Goal: Task Accomplishment & Management: Use online tool/utility

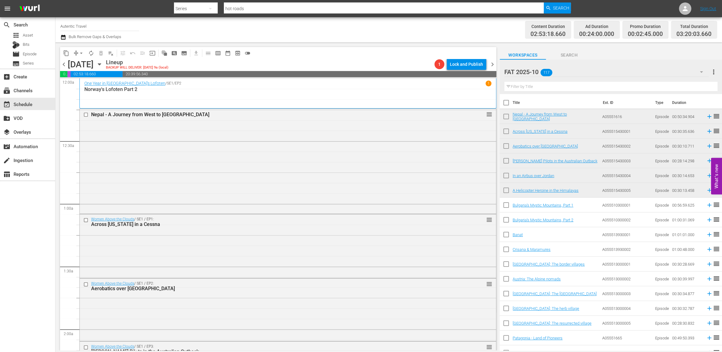
click at [700, 73] on icon "button" at bounding box center [700, 71] width 7 height 7
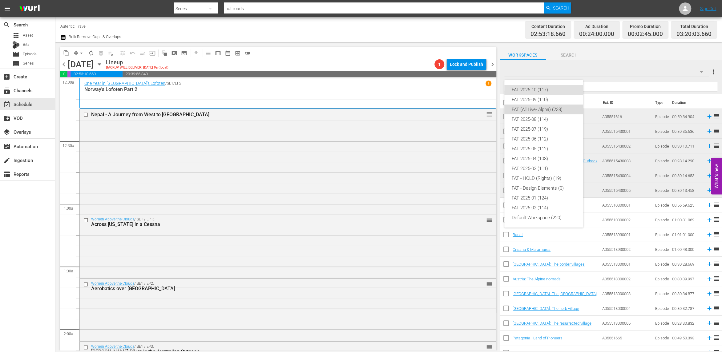
click at [530, 110] on div "FAT (All Live- Alpha) (238)" at bounding box center [543, 110] width 64 height 10
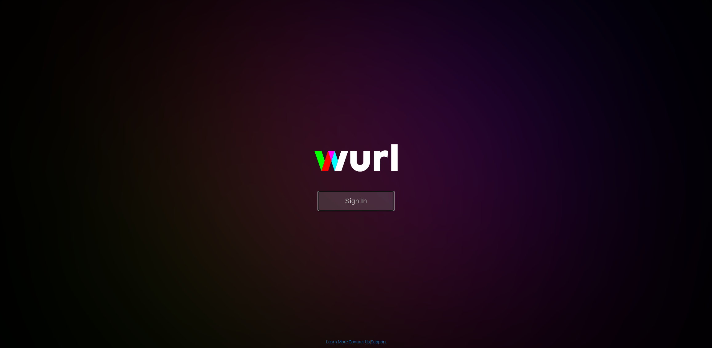
click at [363, 203] on button "Sign In" at bounding box center [356, 201] width 77 height 20
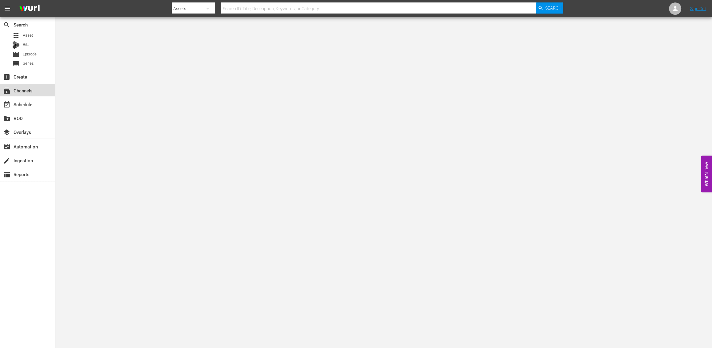
click at [29, 92] on div "subscriptions Channels" at bounding box center [17, 90] width 34 height 6
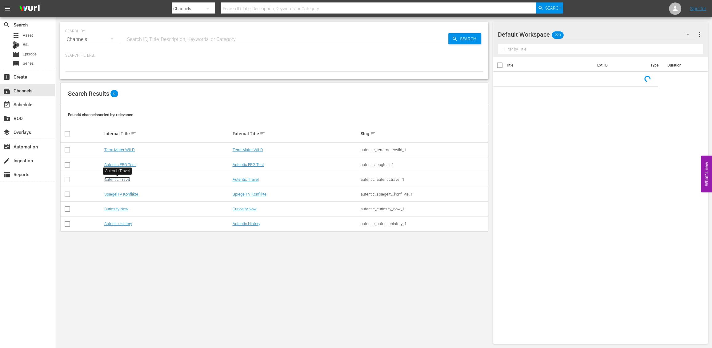
click at [123, 180] on link "Autentic Travel" at bounding box center [117, 179] width 26 height 5
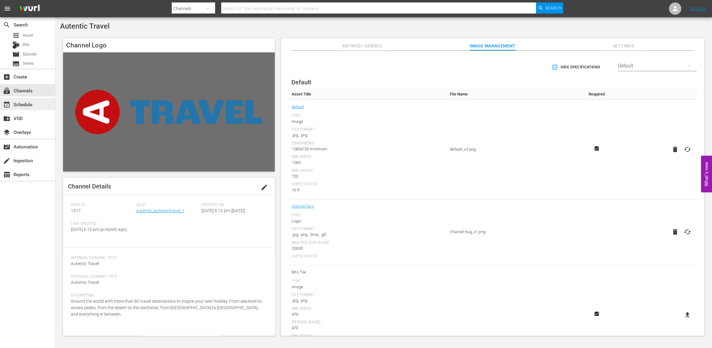
click at [30, 105] on div "event_available Schedule" at bounding box center [17, 104] width 34 height 6
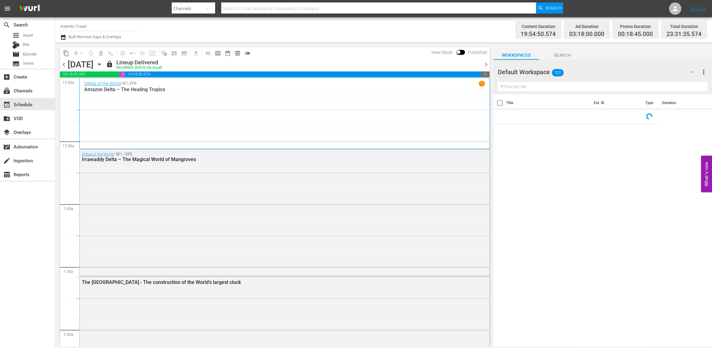
click at [692, 72] on icon "button" at bounding box center [691, 71] width 7 height 7
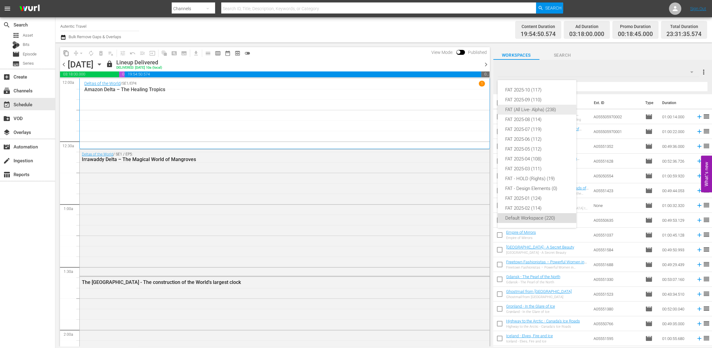
click at [521, 108] on div "FAT (All Live- Alpha) (238)" at bounding box center [537, 110] width 64 height 10
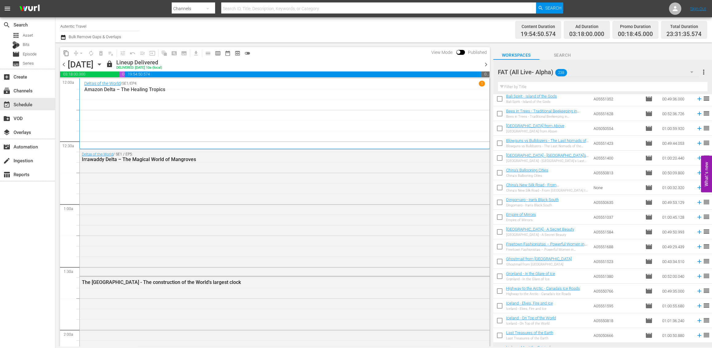
scroll to position [63, 0]
click at [704, 72] on span "more_vert" at bounding box center [703, 71] width 7 height 7
click at [642, 70] on div "Add New Workspace" at bounding box center [664, 73] width 72 height 11
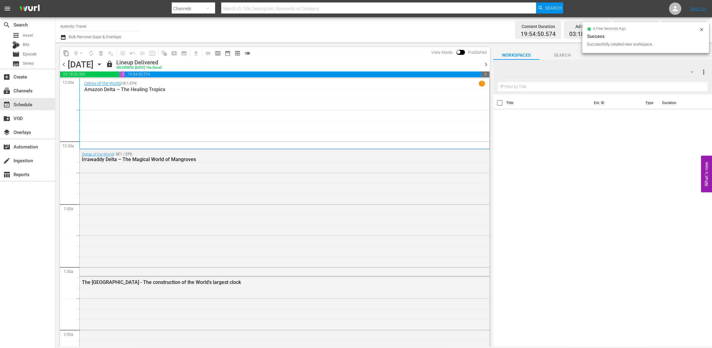
scroll to position [0, 0]
click at [614, 71] on div "New Workspace Mon Sep 29 2025 08:10:28 GMT+0000 0" at bounding box center [598, 71] width 201 height 17
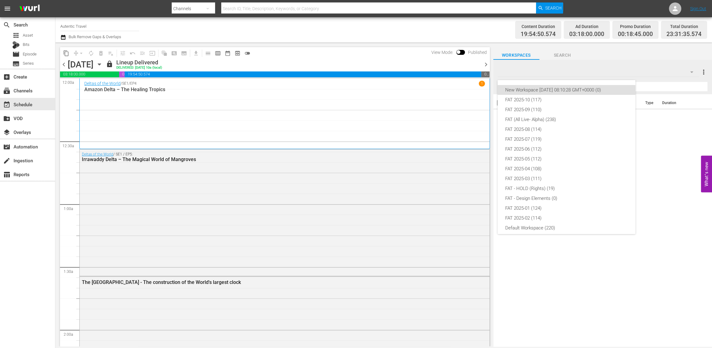
click at [551, 88] on div "New Workspace Mon Sep 29 2025 08:10:28 GMT+0000 (0)" at bounding box center [566, 90] width 123 height 10
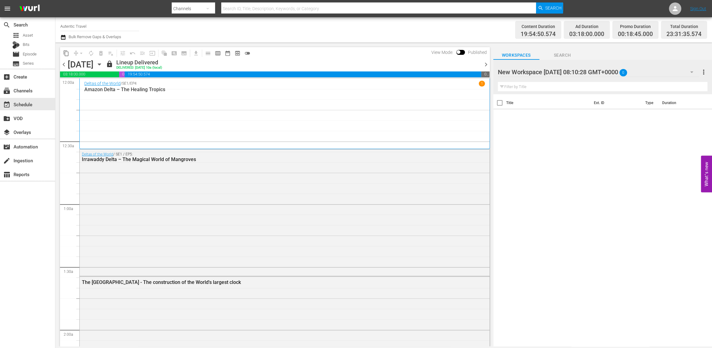
click at [603, 67] on div "New Workspace Mon Sep 29 2025 08:10:28 GMT+0000 0" at bounding box center [598, 71] width 201 height 17
click at [639, 72] on div "New Workspace Mon Sep 29 2025 08:10:28 GMT+0000 0" at bounding box center [598, 71] width 201 height 17
drag, startPoint x: 499, startPoint y: 73, endPoint x: 570, endPoint y: 75, distance: 70.2
click at [570, 75] on div at bounding box center [550, 72] width 105 height 15
drag, startPoint x: 589, startPoint y: 72, endPoint x: 510, endPoint y: 66, distance: 79.9
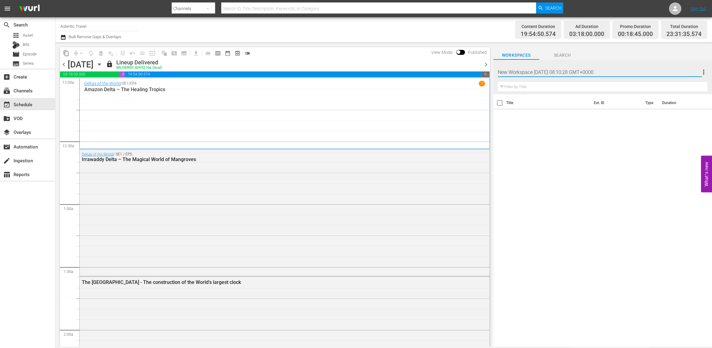
click at [509, 66] on input "New Workspace Mon Sep 29 2025 08:10:28 GMT+0000" at bounding box center [600, 72] width 204 height 15
drag, startPoint x: 537, startPoint y: 73, endPoint x: 492, endPoint y: 69, distance: 44.5
click at [498, 69] on input "New 8 GMT+0000" at bounding box center [600, 72] width 204 height 15
type input "FAT 2025-11"
click at [625, 143] on div "Title Ext. ID Type Duration" at bounding box center [602, 220] width 219 height 253
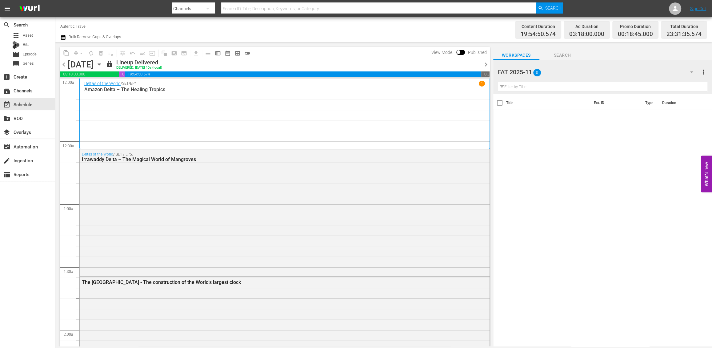
click at [692, 73] on icon "button" at bounding box center [691, 71] width 7 height 7
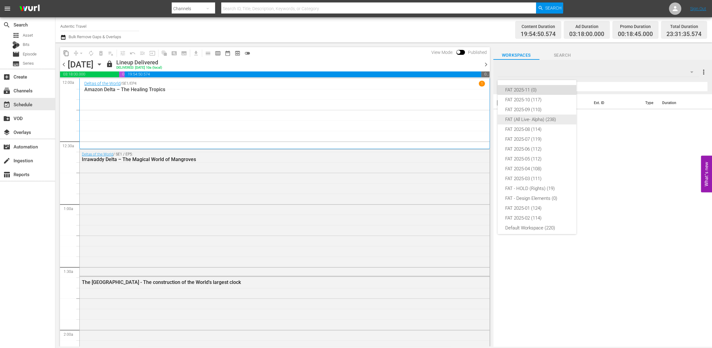
click at [542, 118] on div "FAT (All Live- Alpha) (238)" at bounding box center [537, 119] width 64 height 10
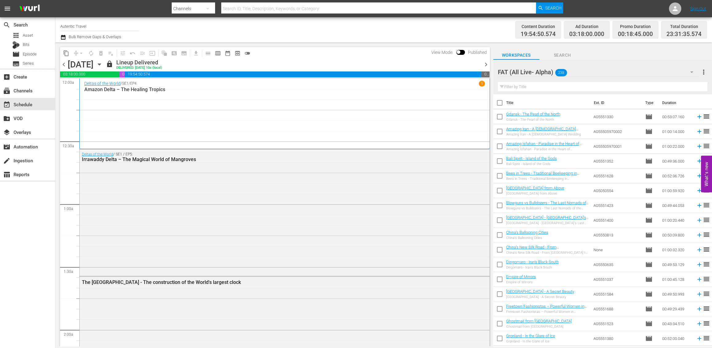
click at [500, 146] on input "checkbox" at bounding box center [499, 147] width 13 height 13
checkbox input "true"
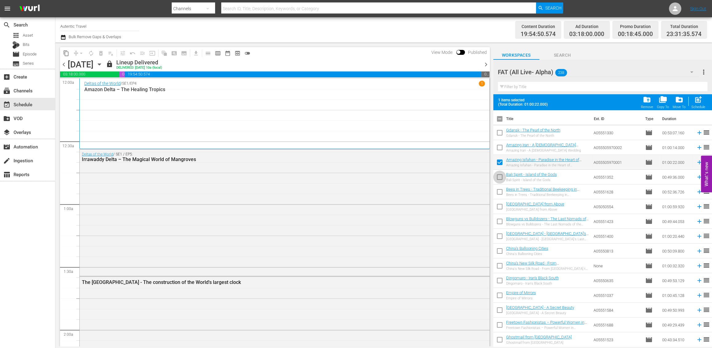
click at [500, 177] on input "checkbox" at bounding box center [499, 178] width 13 height 13
checkbox input "true"
click at [500, 194] on input "checkbox" at bounding box center [499, 192] width 13 height 13
checkbox input "true"
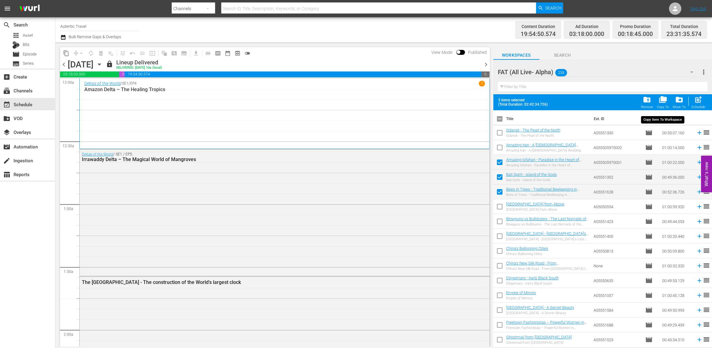
click at [664, 100] on span "folder_copy" at bounding box center [663, 99] width 8 height 8
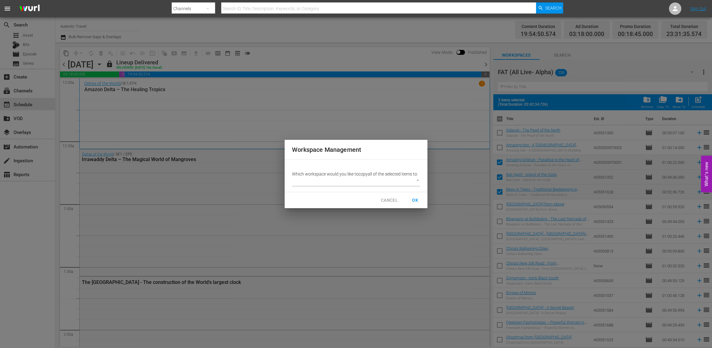
click at [416, 179] on body "menu Search By Channels Search ID, Title, Description, Keywords, or Category Se…" at bounding box center [356, 174] width 712 height 348
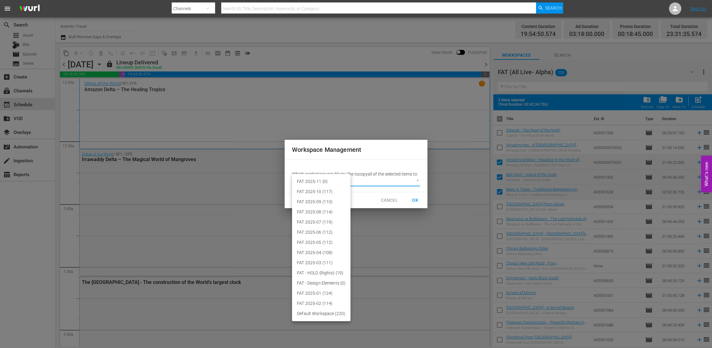
click at [308, 180] on li "FAT 2025-11 (0)" at bounding box center [321, 181] width 58 height 10
type input "3864"
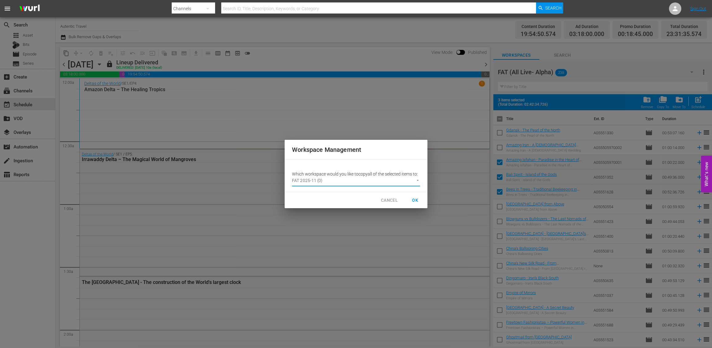
click at [415, 198] on span "OK" at bounding box center [415, 200] width 10 height 8
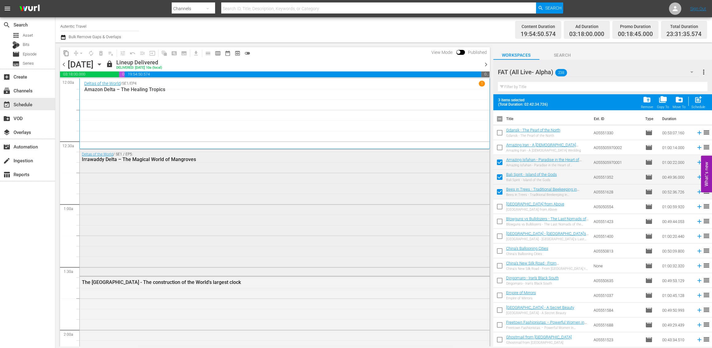
checkbox input "false"
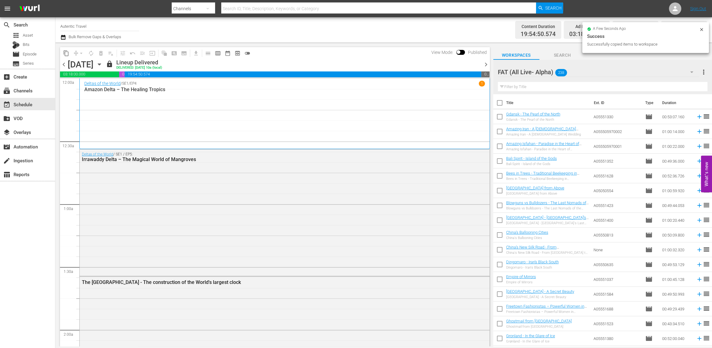
click at [694, 73] on icon "button" at bounding box center [691, 71] width 7 height 7
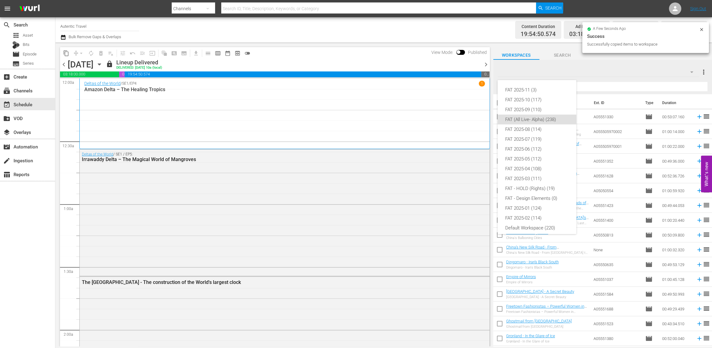
scroll to position [4, 0]
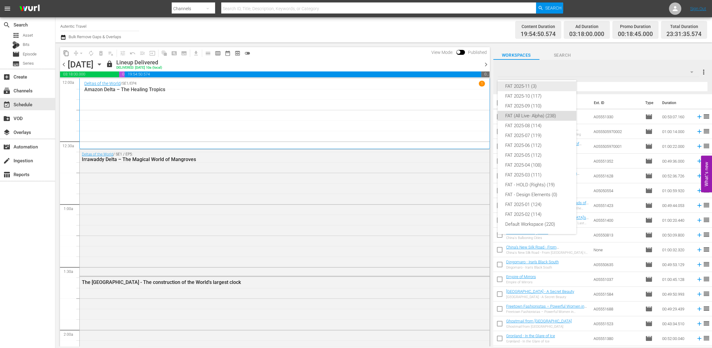
click at [523, 86] on div "FAT 2025-11 (3)" at bounding box center [537, 86] width 64 height 10
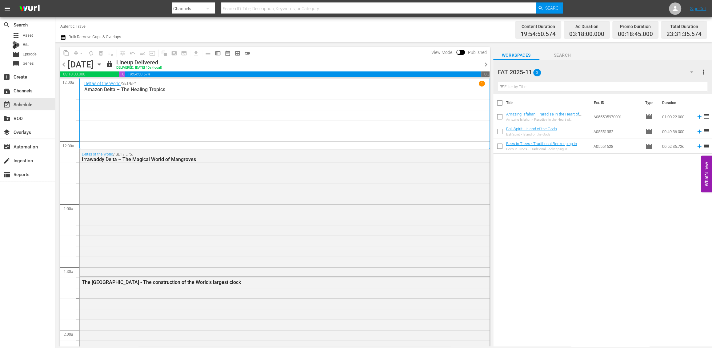
click at [101, 64] on icon "button" at bounding box center [99, 65] width 3 height 2
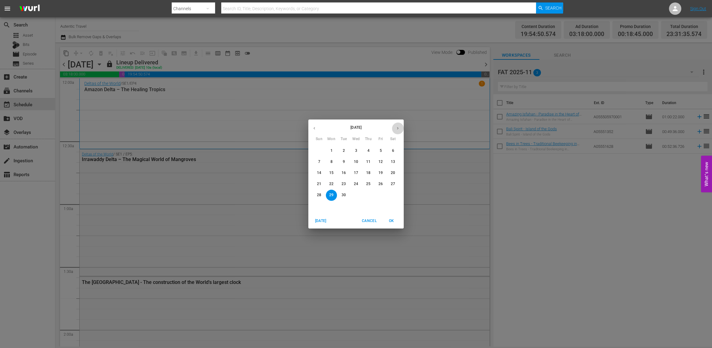
click at [397, 129] on icon "button" at bounding box center [398, 128] width 2 height 2
click at [391, 149] on span "1" at bounding box center [392, 150] width 11 height 5
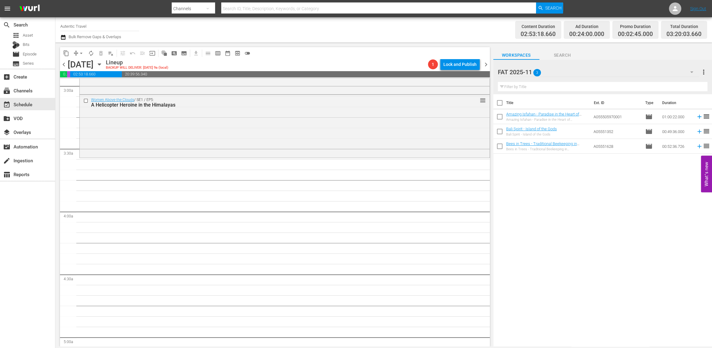
scroll to position [371, 0]
drag, startPoint x: 500, startPoint y: 116, endPoint x: 500, endPoint y: 124, distance: 7.7
click at [500, 116] on input "checkbox" at bounding box center [499, 117] width 13 height 13
checkbox input "true"
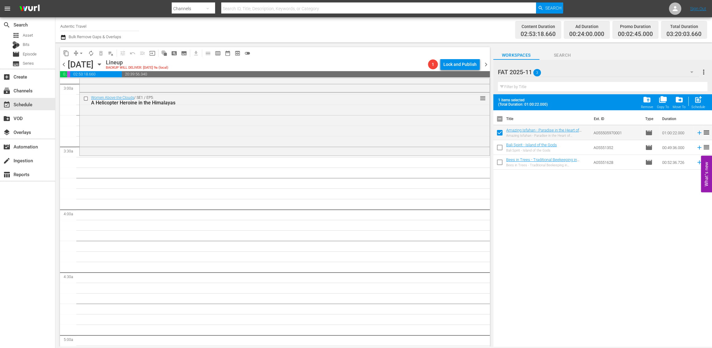
click at [499, 146] on input "checkbox" at bounding box center [499, 148] width 13 height 13
checkbox input "true"
click at [498, 162] on input "checkbox" at bounding box center [499, 163] width 13 height 13
checkbox input "true"
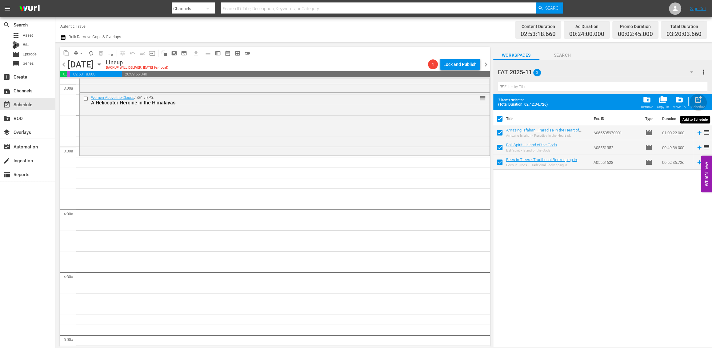
click at [698, 100] on span "post_add" at bounding box center [698, 99] width 8 height 8
checkbox input "false"
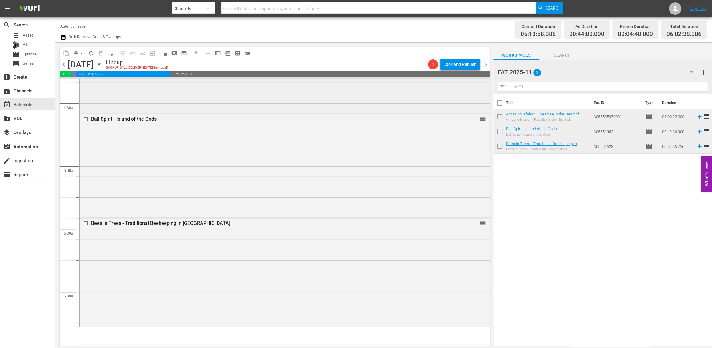
scroll to position [542, 0]
click at [22, 118] on div "create_new_folder VOD" at bounding box center [17, 117] width 34 height 6
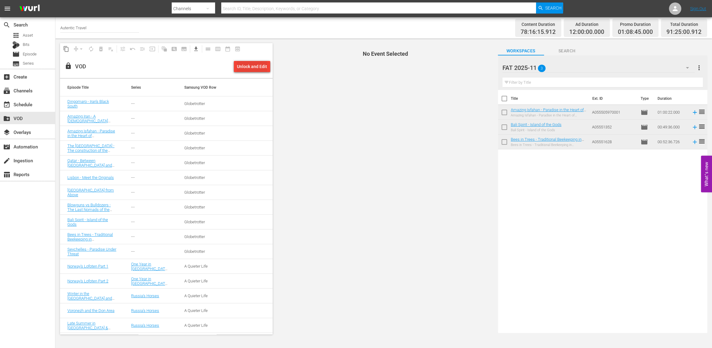
click at [246, 65] on div "Unlock and Edit" at bounding box center [252, 66] width 30 height 11
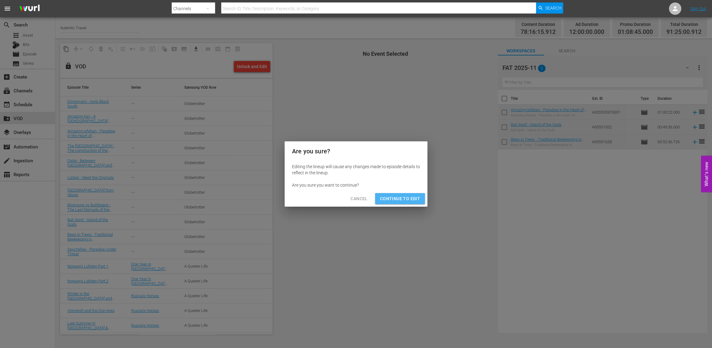
click at [403, 199] on span "Continue to Edit" at bounding box center [400, 199] width 40 height 8
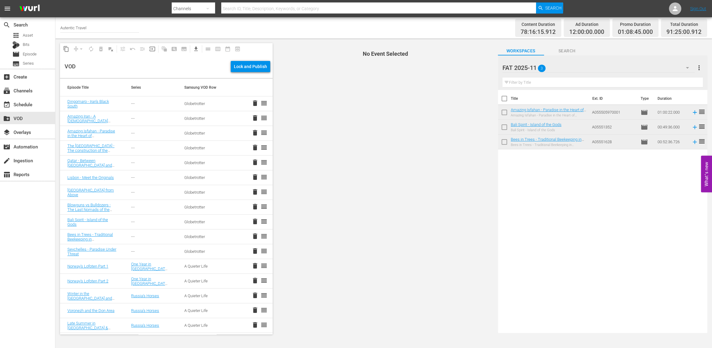
click at [687, 67] on icon "button" at bounding box center [687, 67] width 7 height 7
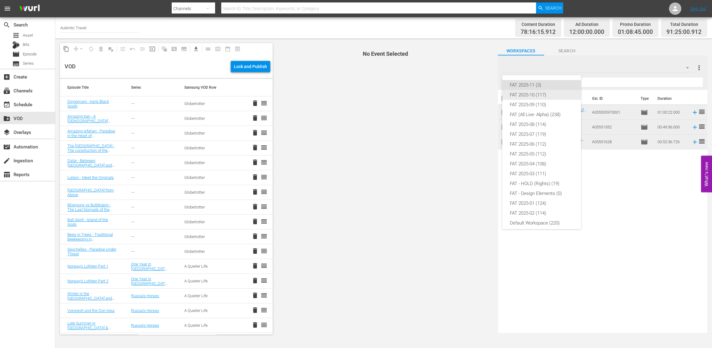
click at [518, 96] on div "FAT 2025-10 (117)" at bounding box center [542, 95] width 64 height 10
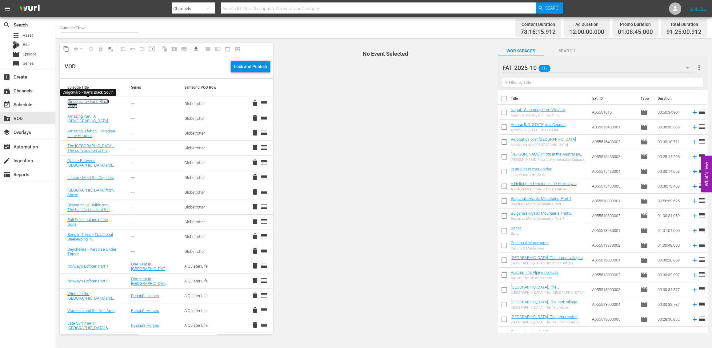
click at [103, 102] on link "Dingomaro - Iran's Black South" at bounding box center [88, 103] width 42 height 9
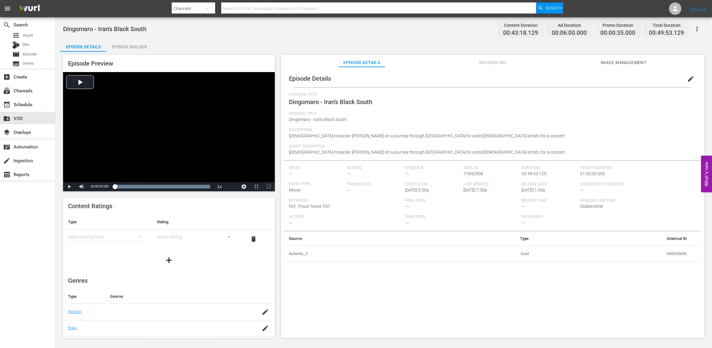
click at [690, 77] on span "edit" at bounding box center [690, 78] width 7 height 7
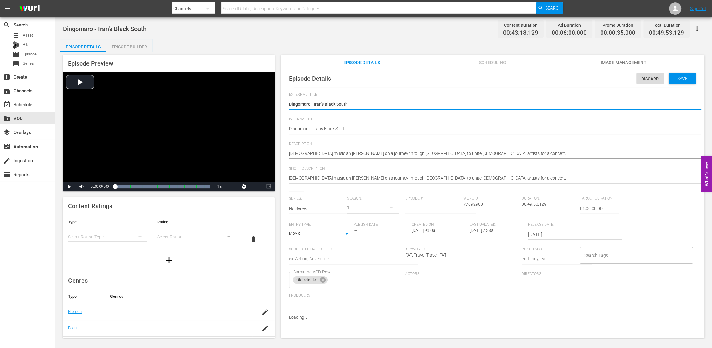
type input "No Series"
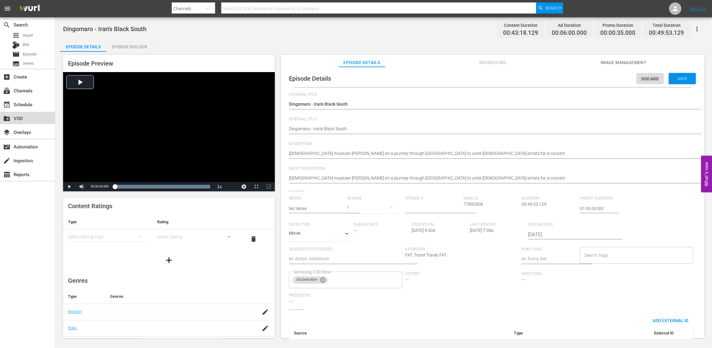
click at [13, 116] on div "create_new_folder VOD" at bounding box center [17, 117] width 34 height 6
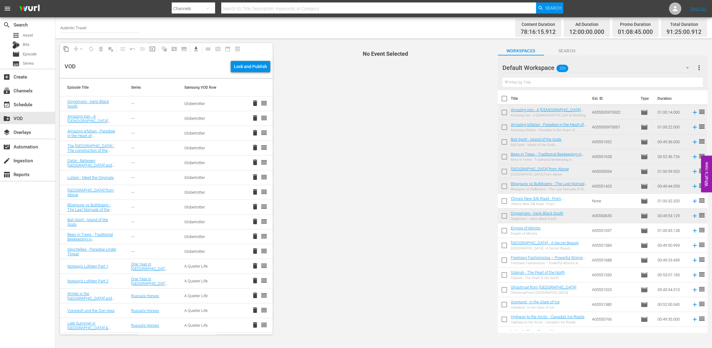
click at [339, 99] on span "No Event Selected" at bounding box center [383, 188] width 219 height 300
